Goal: Check status

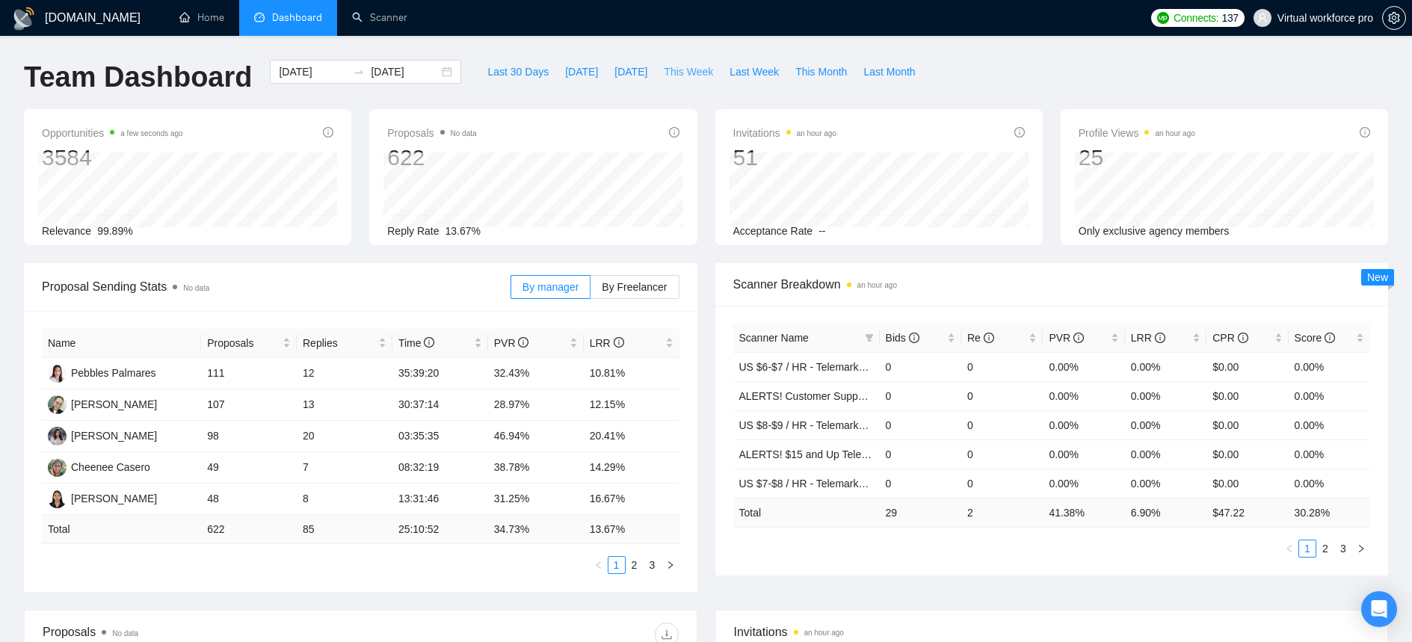
click at [682, 69] on span "This Week" at bounding box center [688, 72] width 49 height 16
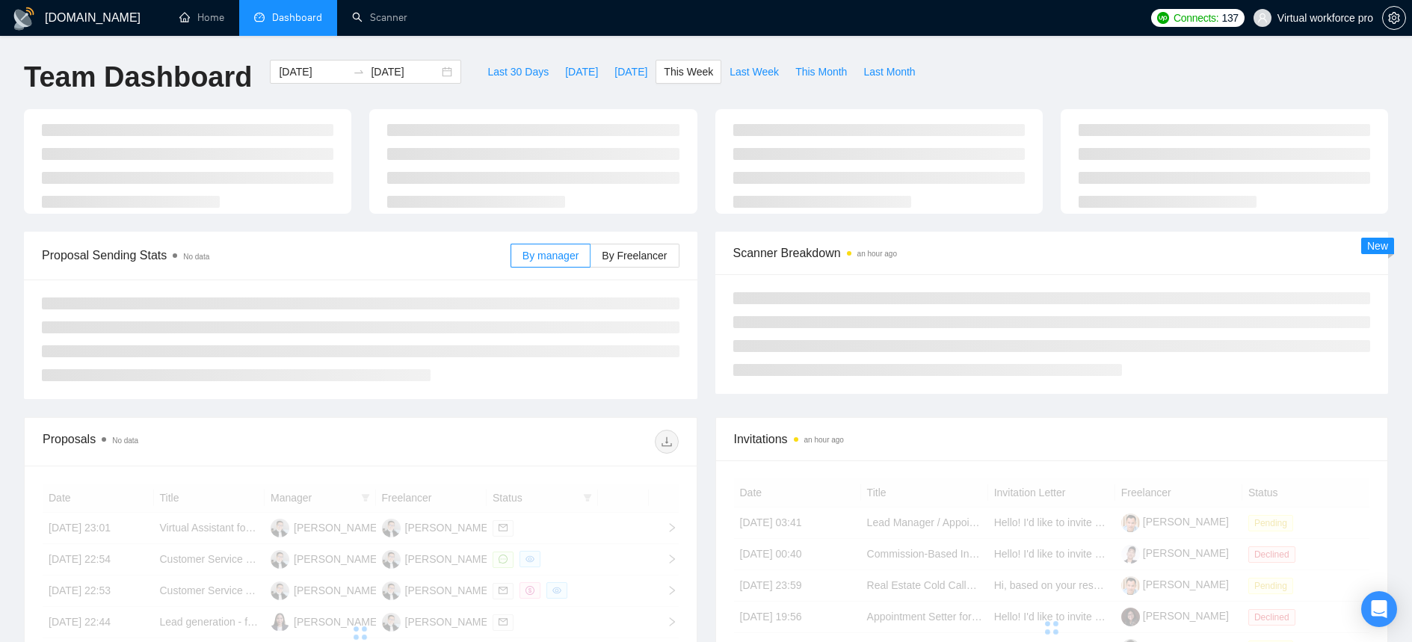
type input "[DATE]"
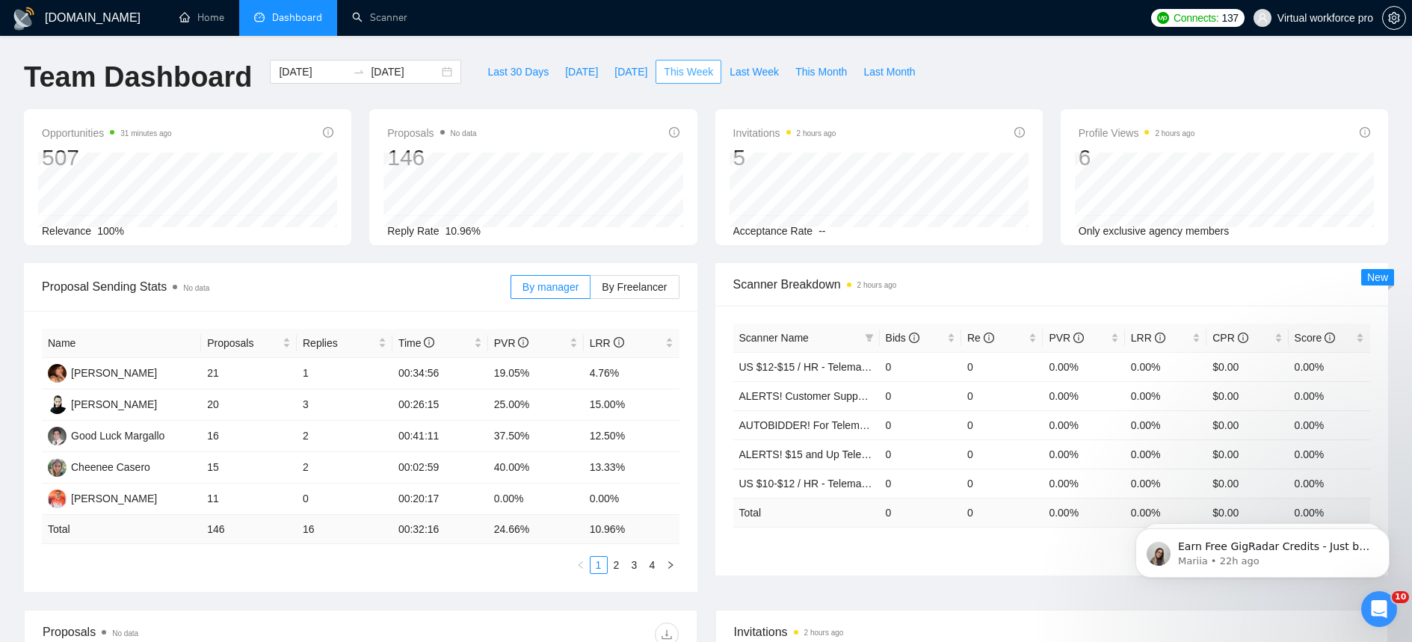
click at [705, 72] on span "This Week" at bounding box center [688, 72] width 49 height 16
click at [757, 80] on button "Last Week" at bounding box center [754, 72] width 66 height 24
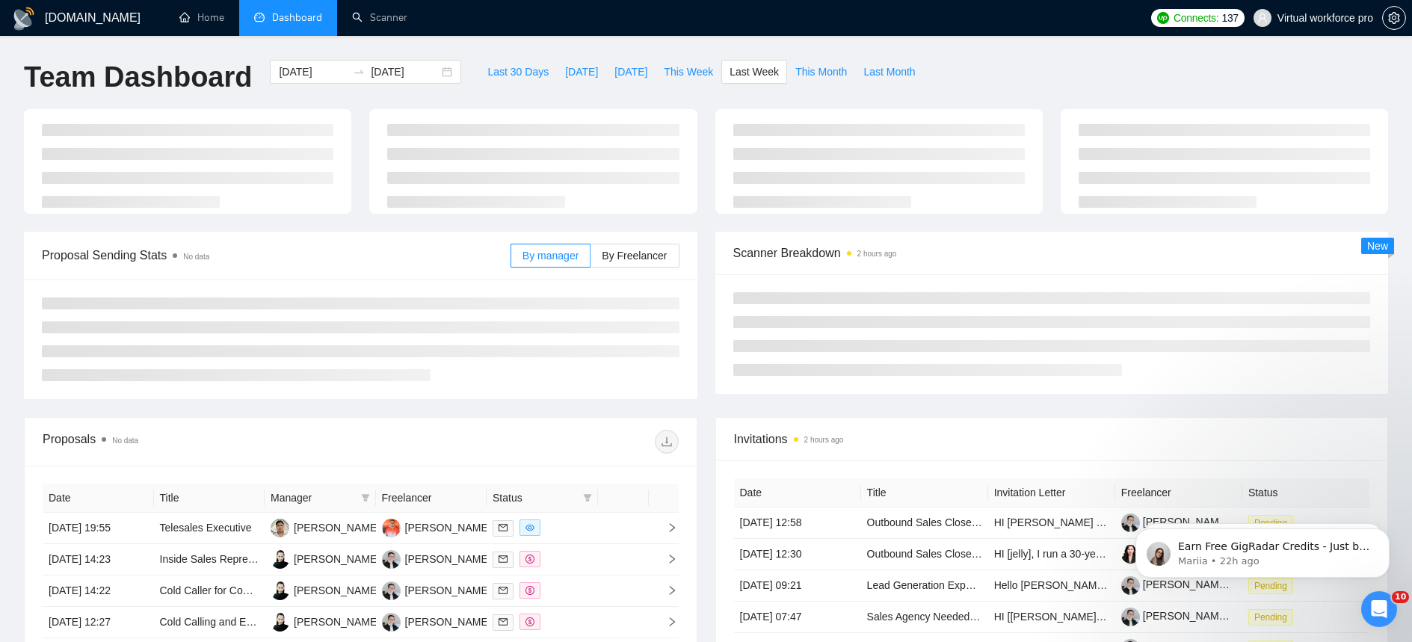
type input "[DATE]"
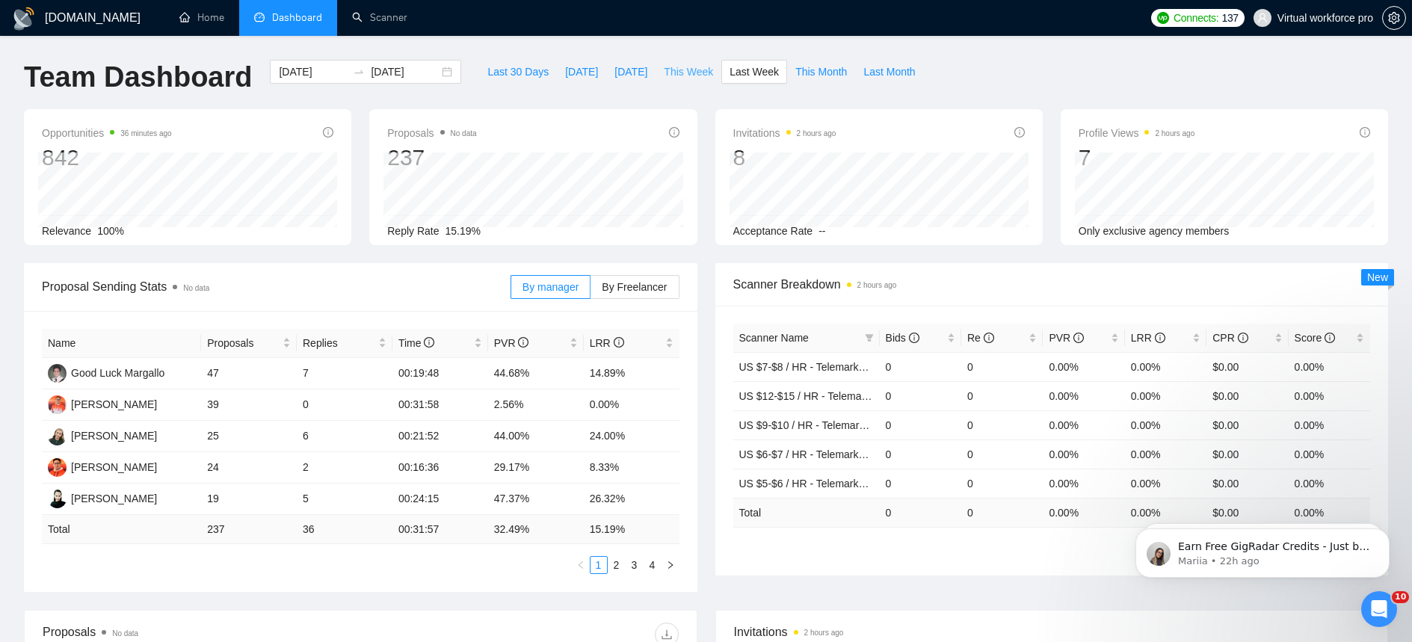
click at [693, 75] on span "This Week" at bounding box center [688, 72] width 49 height 16
type input "[DATE]"
click at [614, 561] on link "2" at bounding box center [616, 565] width 16 height 16
click at [635, 567] on link "3" at bounding box center [634, 565] width 16 height 16
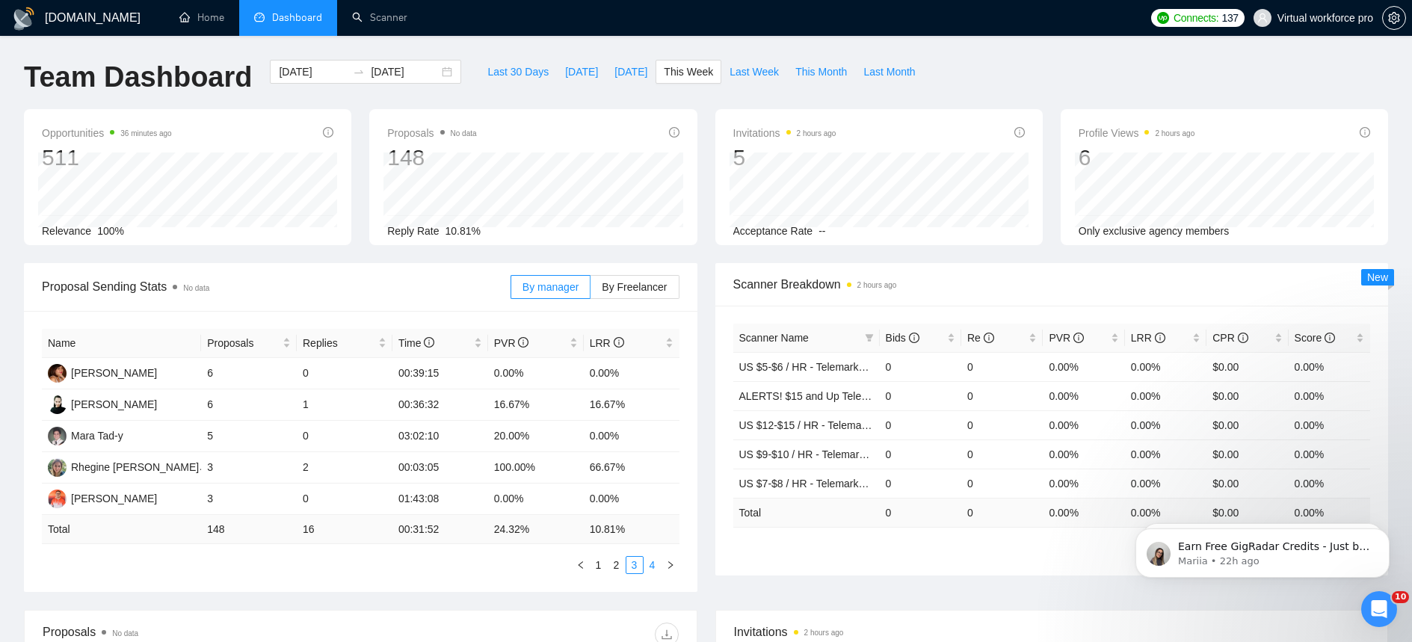
click at [647, 567] on link "4" at bounding box center [652, 565] width 16 height 16
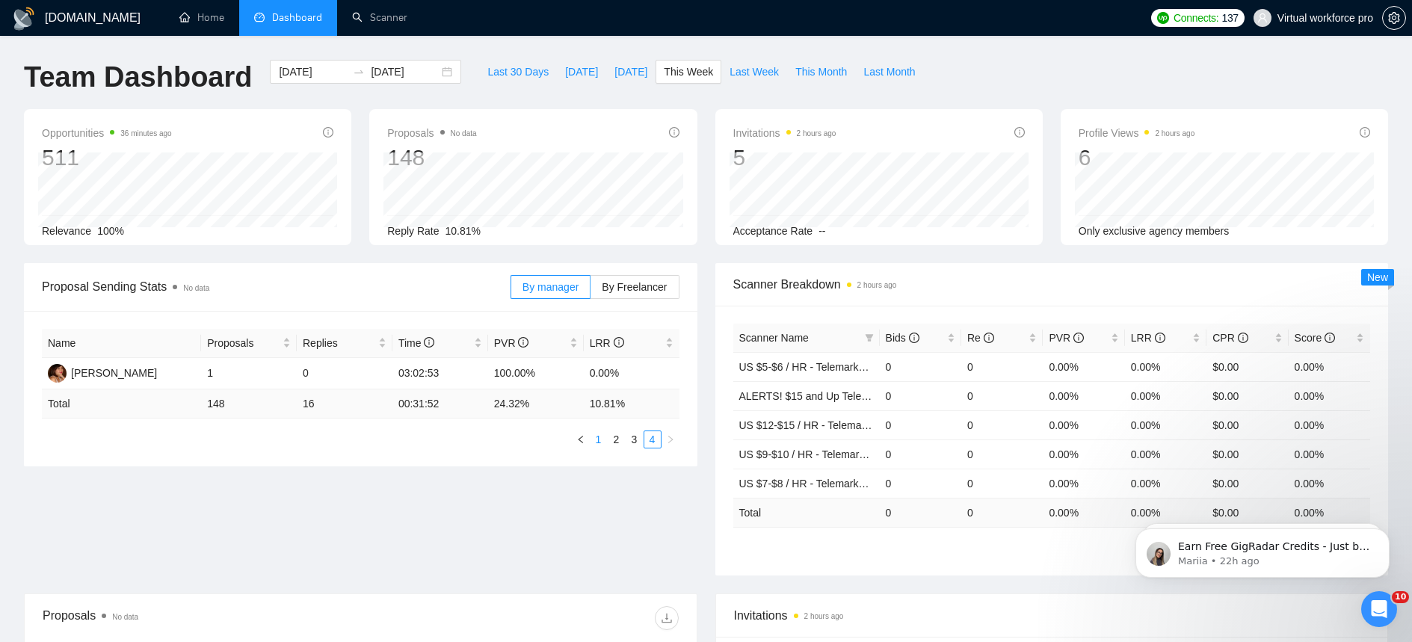
click at [602, 441] on link "1" at bounding box center [599, 439] width 16 height 16
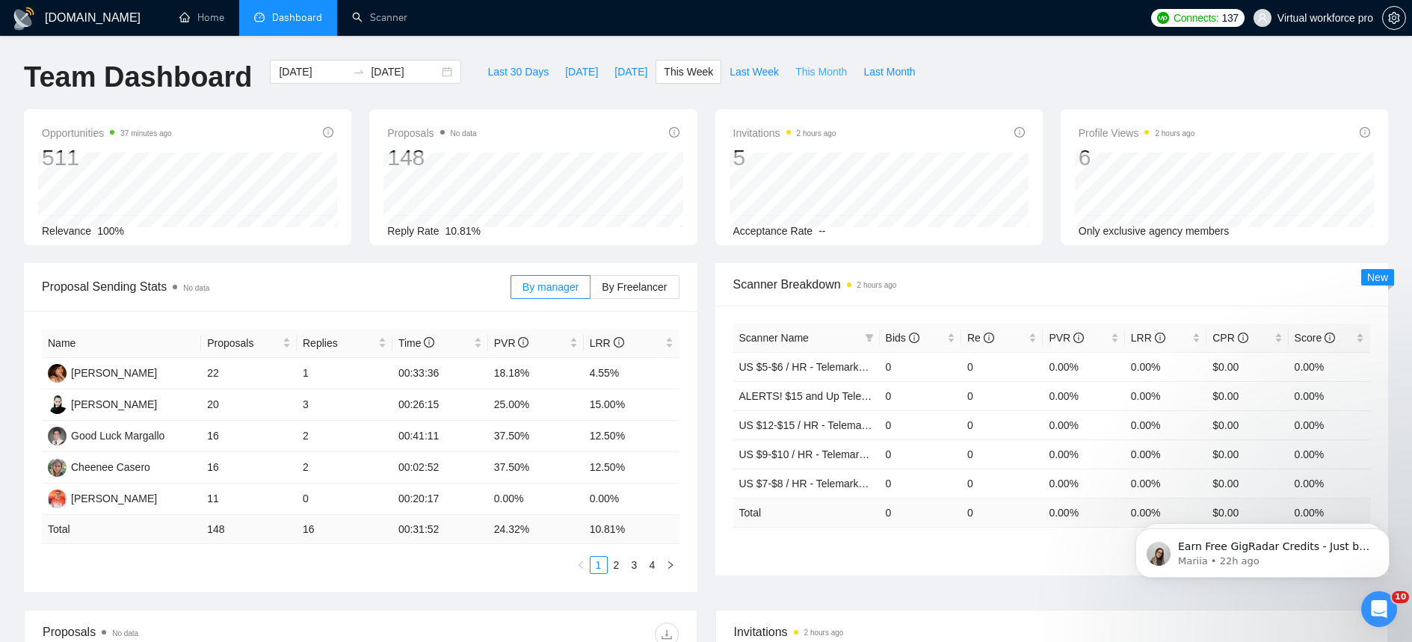
click at [813, 75] on span "This Month" at bounding box center [821, 72] width 52 height 16
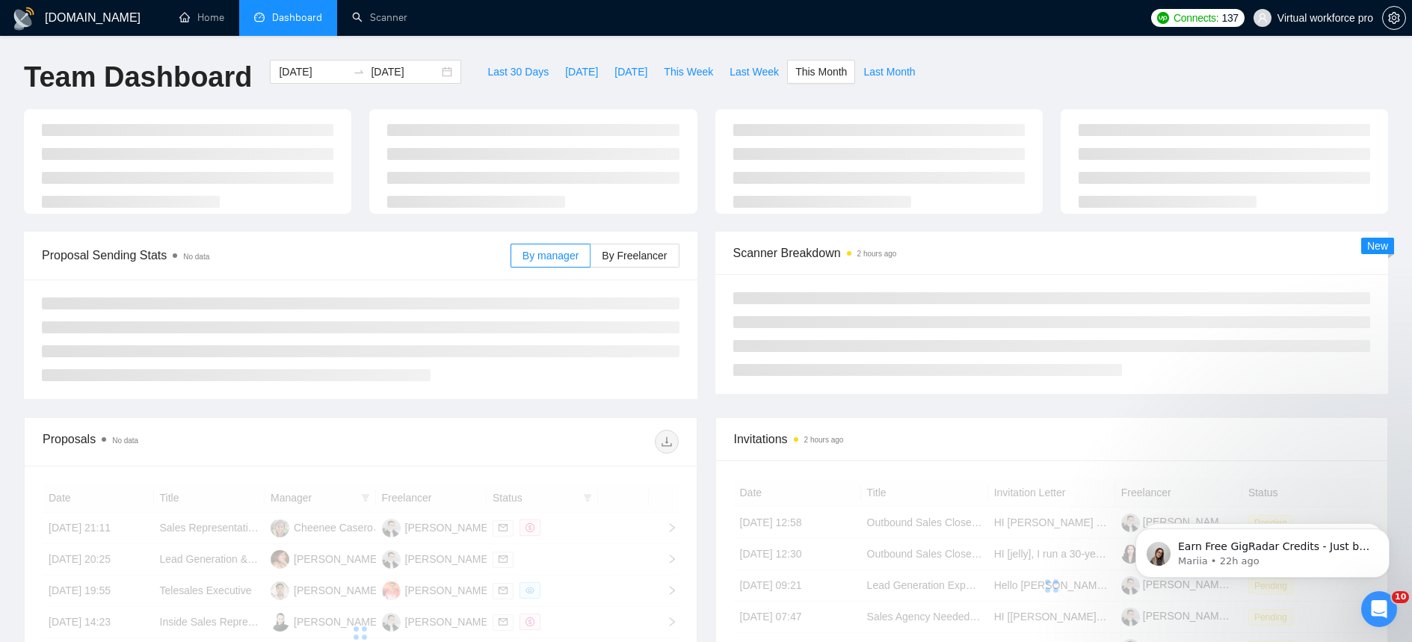
type input "[DATE]"
